Goal: Complete application form: Complete application form

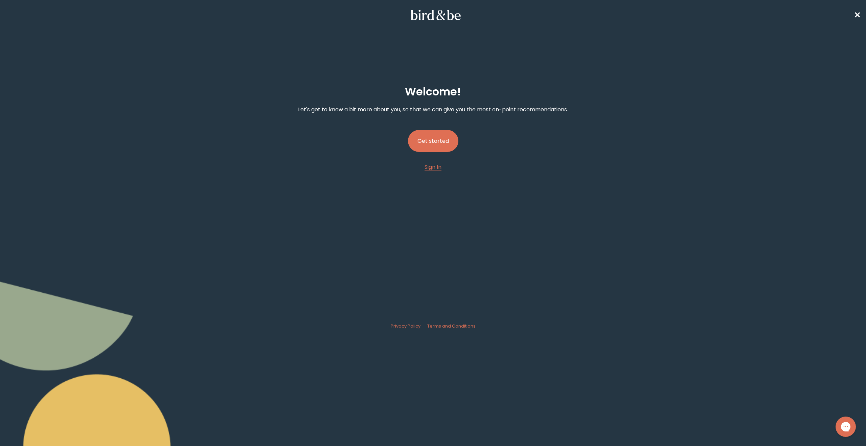
click at [440, 137] on button "Get started" at bounding box center [433, 141] width 50 height 22
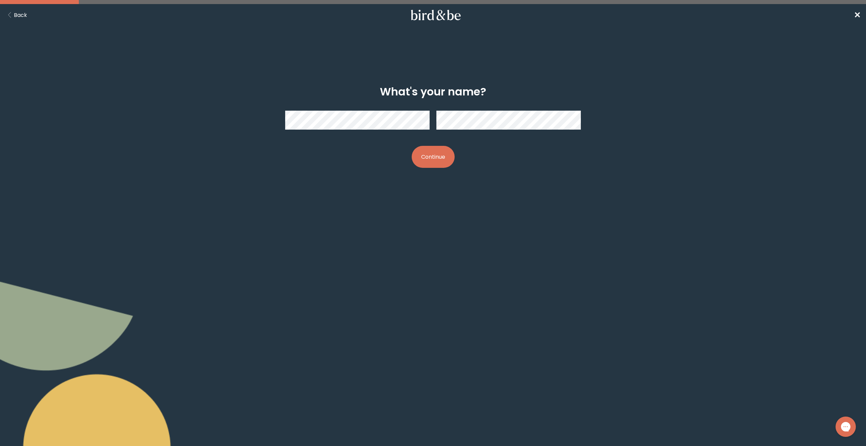
drag, startPoint x: 463, startPoint y: 154, endPoint x: 448, endPoint y: 156, distance: 15.0
click at [463, 154] on div "What's your name? Continue" at bounding box center [433, 126] width 422 height 104
click at [443, 157] on button "Continue" at bounding box center [433, 157] width 43 height 22
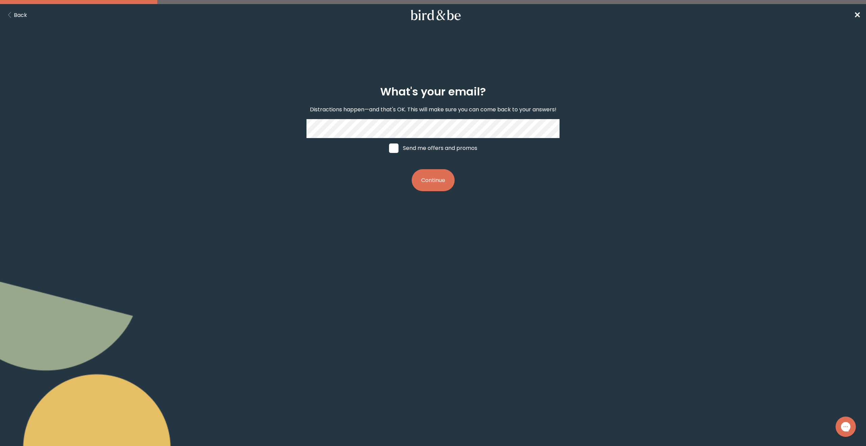
click at [437, 180] on button "Continue" at bounding box center [433, 180] width 43 height 22
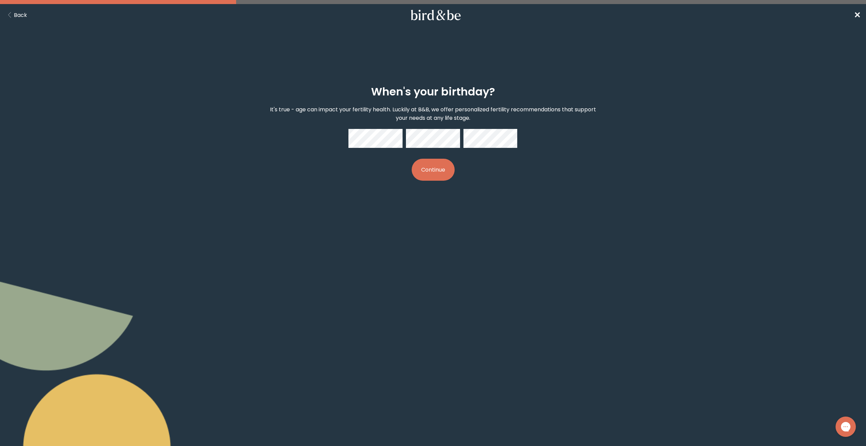
click at [444, 165] on button "Continue" at bounding box center [433, 170] width 43 height 22
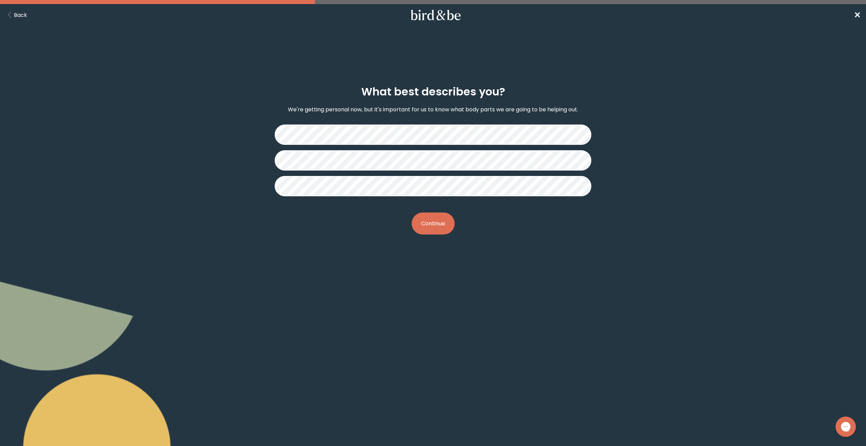
click at [439, 226] on button "Continue" at bounding box center [433, 224] width 43 height 22
click at [429, 226] on button "Continue" at bounding box center [433, 224] width 43 height 22
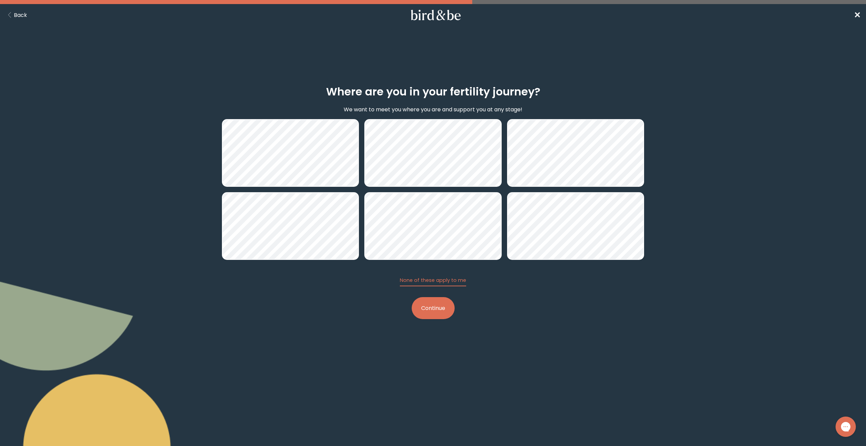
click at [434, 310] on button "Continue" at bounding box center [433, 308] width 43 height 22
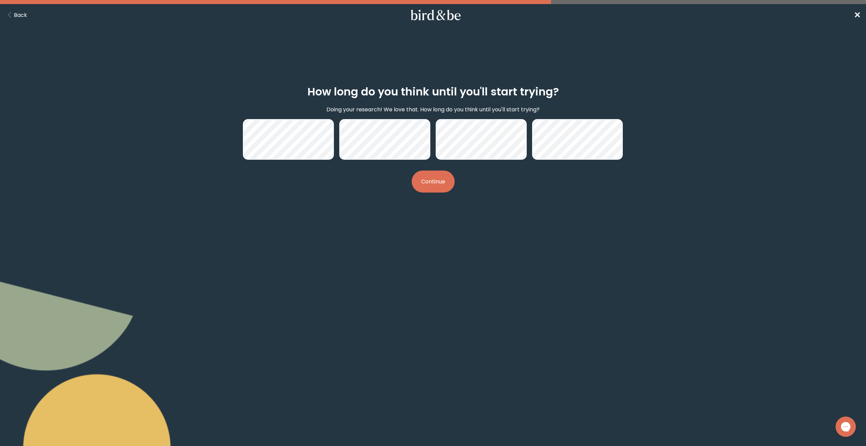
click at [438, 178] on button "Continue" at bounding box center [433, 182] width 43 height 22
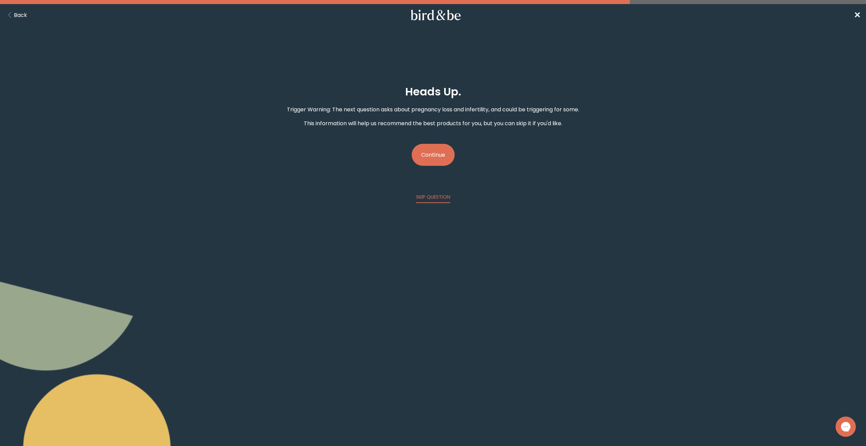
click at [429, 153] on button "Continue" at bounding box center [433, 155] width 43 height 22
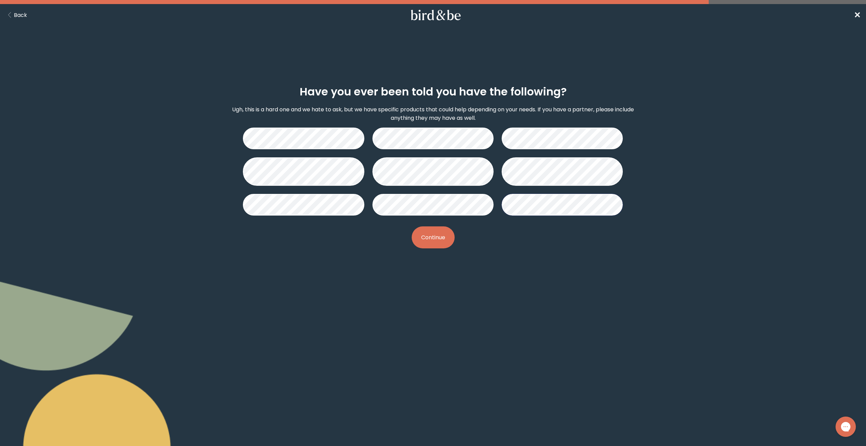
click at [441, 242] on button "Continue" at bounding box center [433, 237] width 43 height 22
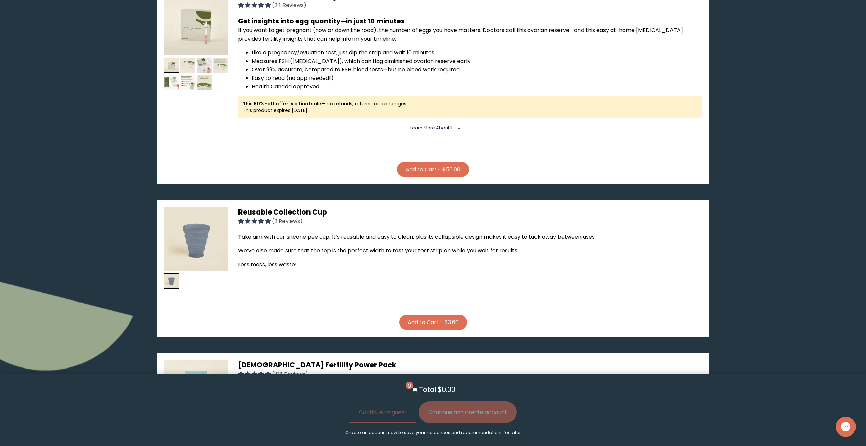
scroll to position [600, 0]
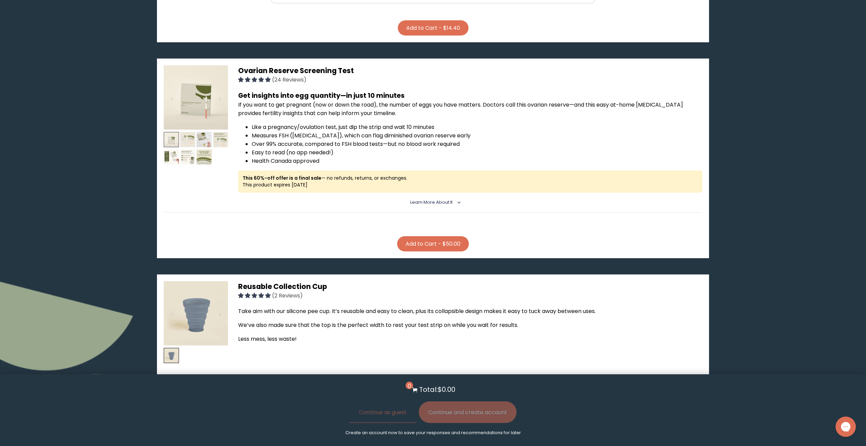
click at [168, 132] on img at bounding box center [171, 139] width 15 height 15
click at [192, 103] on img at bounding box center [196, 97] width 64 height 64
click at [212, 89] on img at bounding box center [196, 97] width 64 height 64
click at [433, 199] on span "Learn More About it" at bounding box center [432, 202] width 42 height 6
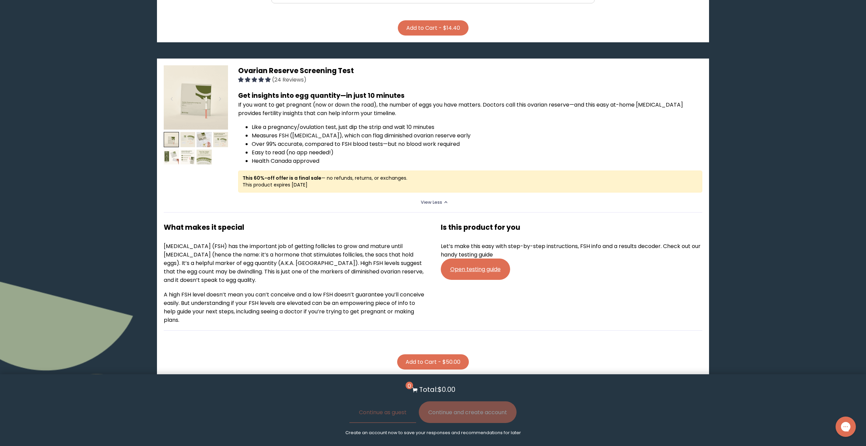
click at [205, 150] on img at bounding box center [204, 157] width 15 height 15
click at [187, 150] on img at bounding box center [187, 157] width 15 height 15
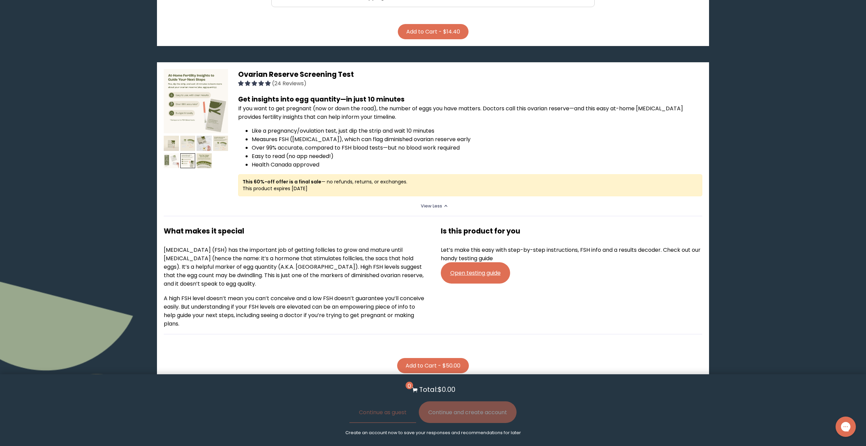
click at [177, 153] on img at bounding box center [171, 160] width 15 height 15
click at [218, 136] on img at bounding box center [220, 143] width 15 height 15
